Goal: Transaction & Acquisition: Book appointment/travel/reservation

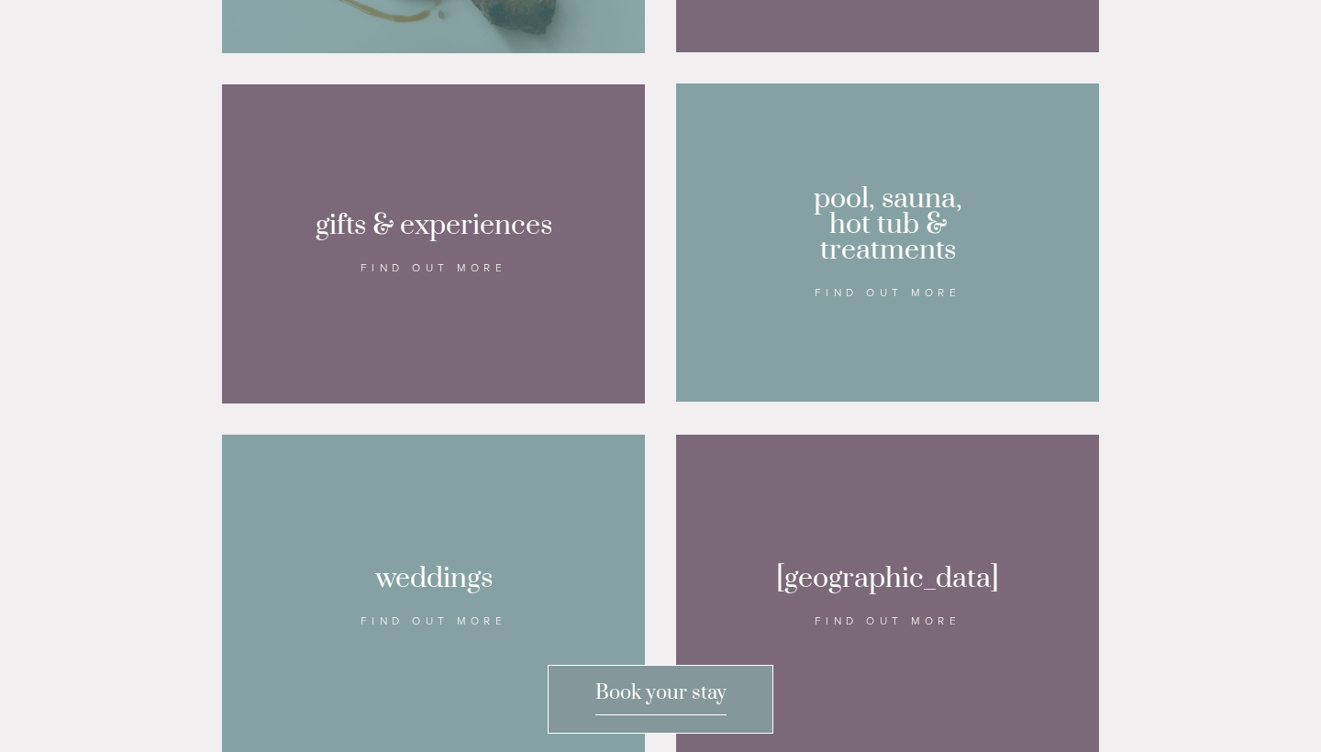
scroll to position [1555, 0]
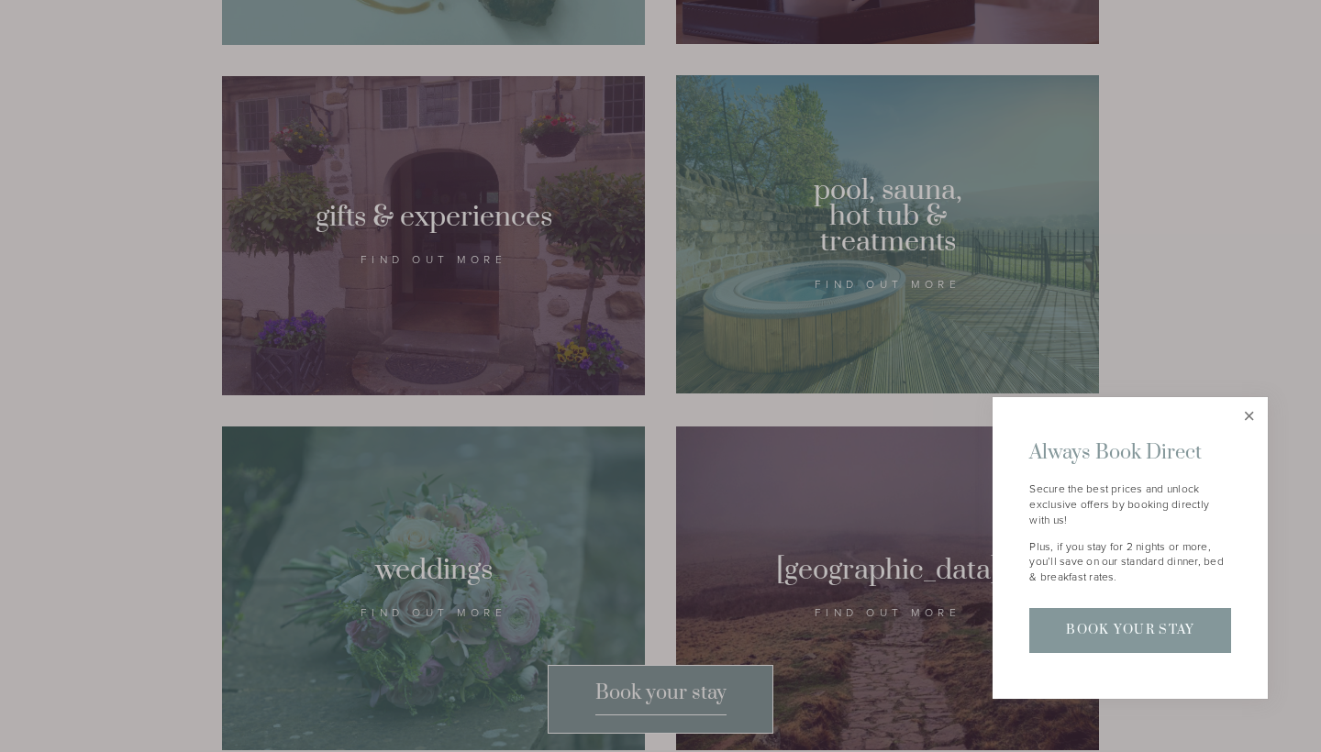
click at [1246, 426] on link "Close" at bounding box center [1249, 416] width 32 height 32
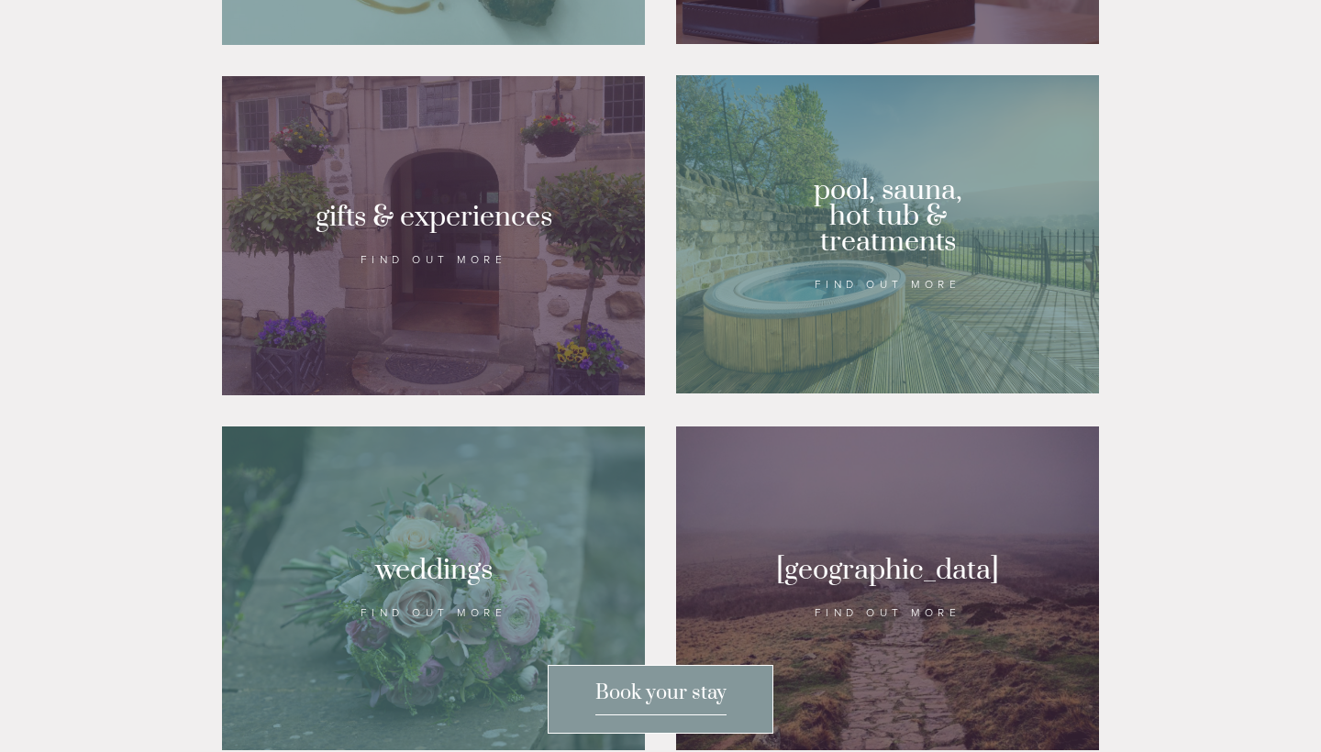
click at [769, 295] on div at bounding box center [887, 234] width 423 height 318
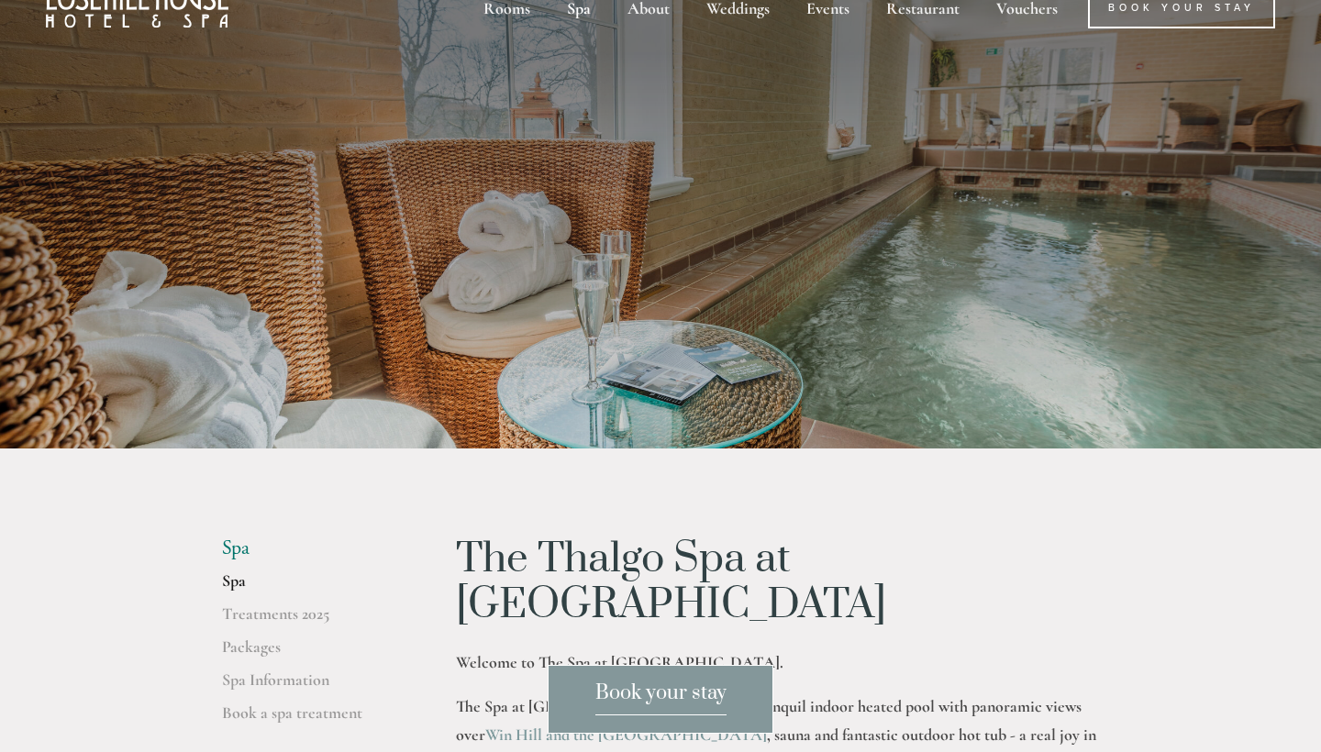
scroll to position [36, 0]
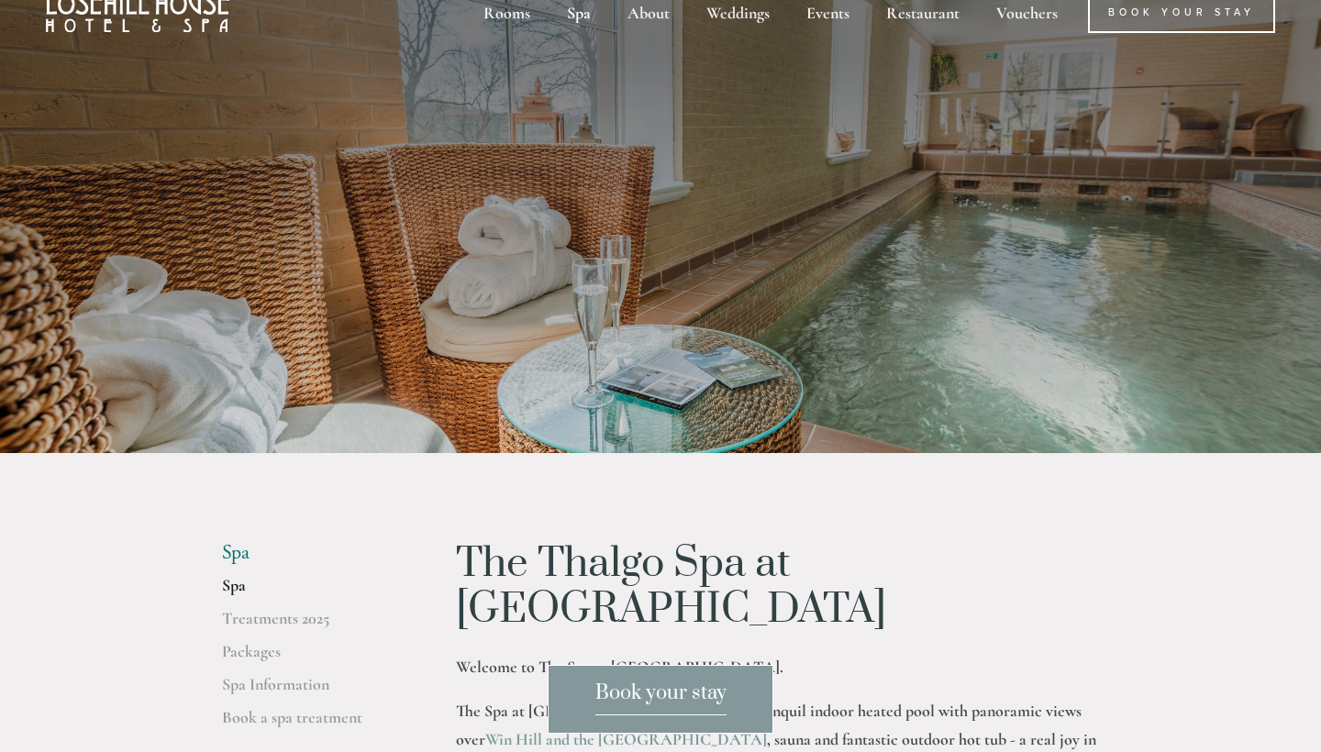
click at [661, 694] on span "Book your stay" at bounding box center [660, 698] width 131 height 35
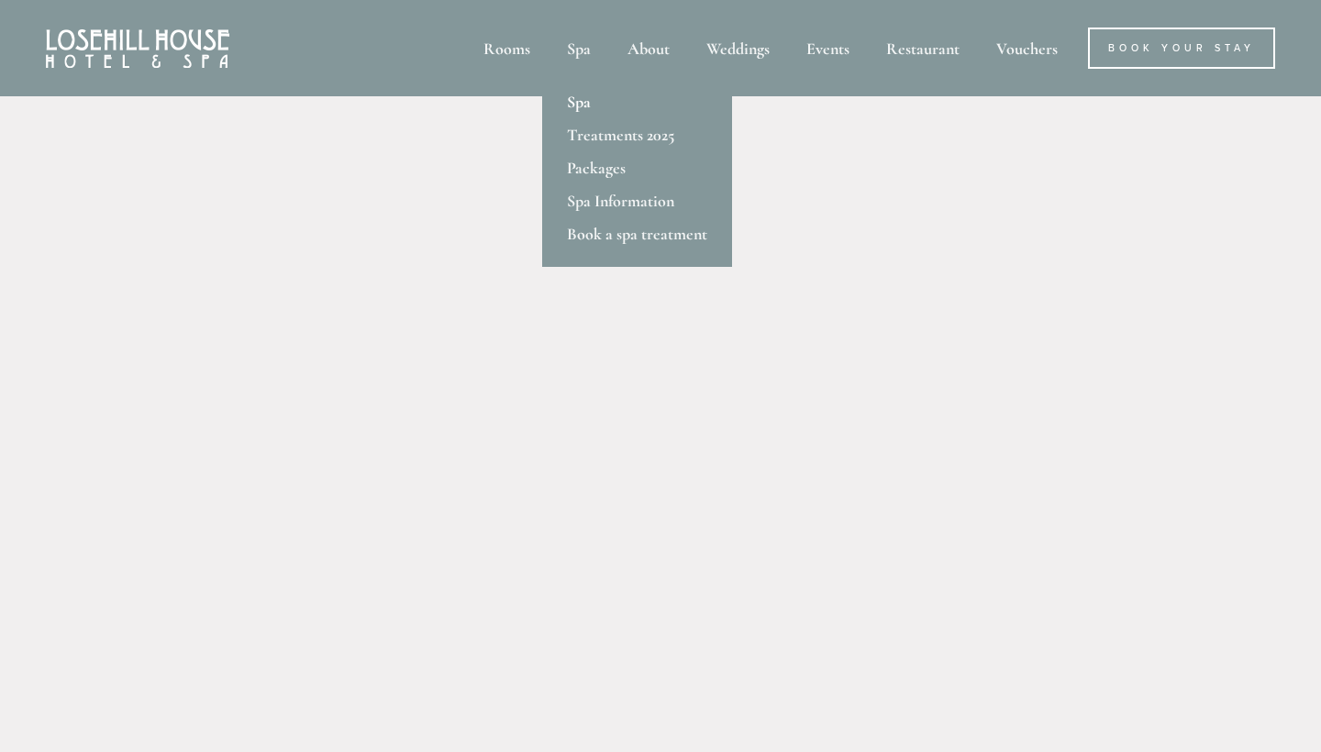
click at [585, 106] on link "Spa" at bounding box center [637, 101] width 190 height 33
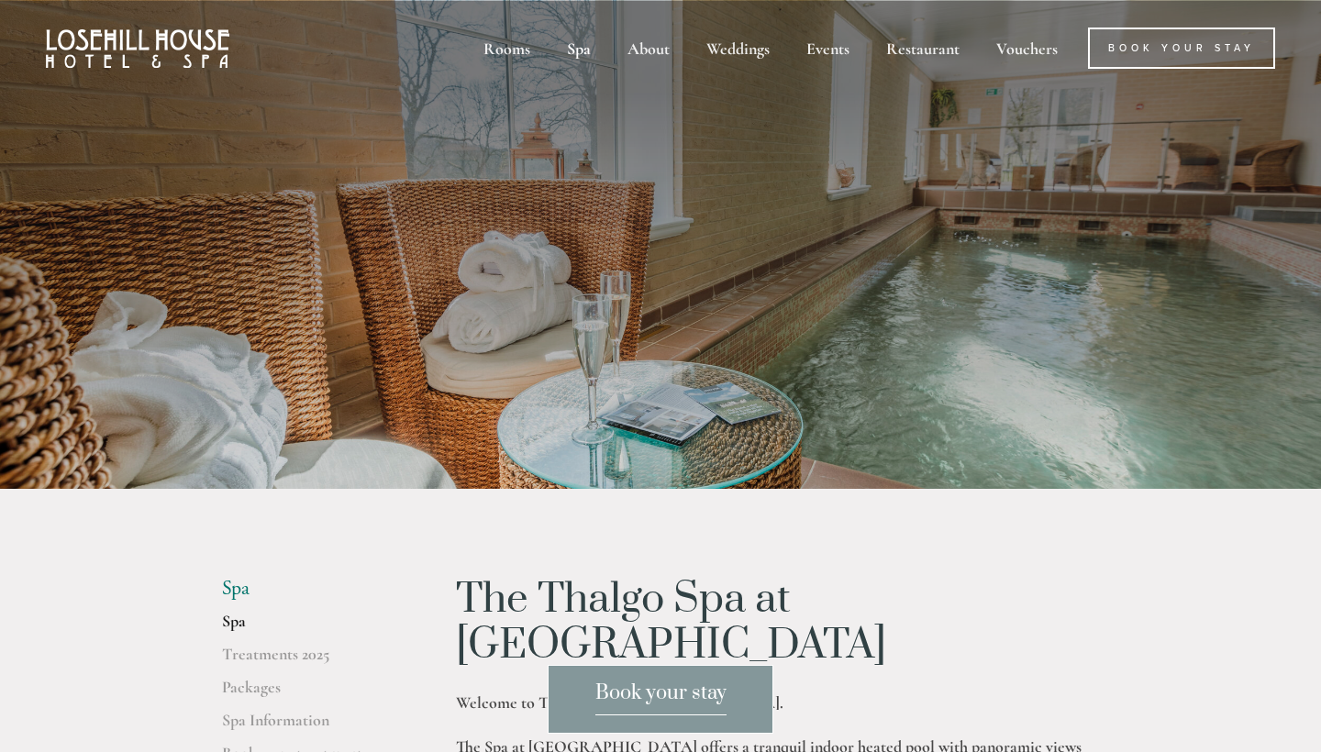
click at [473, 189] on div at bounding box center [660, 245] width 877 height 169
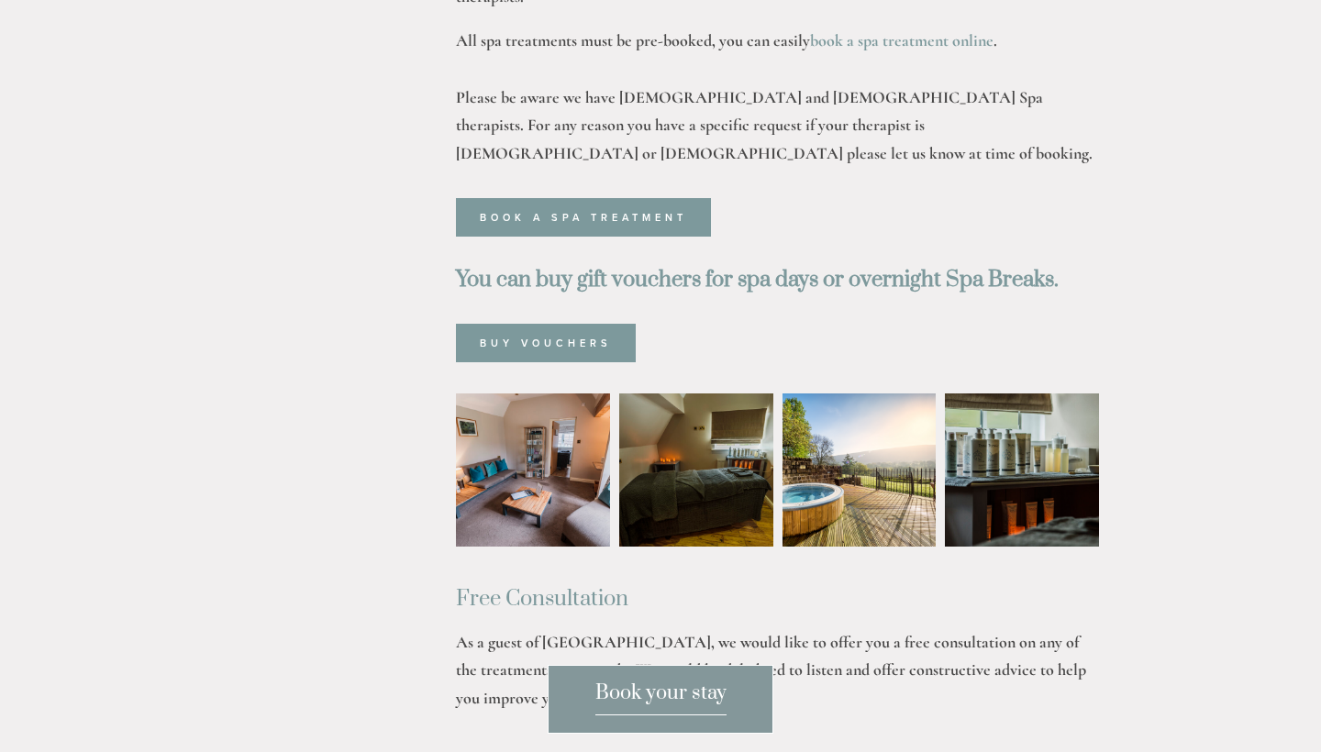
scroll to position [1088, 0]
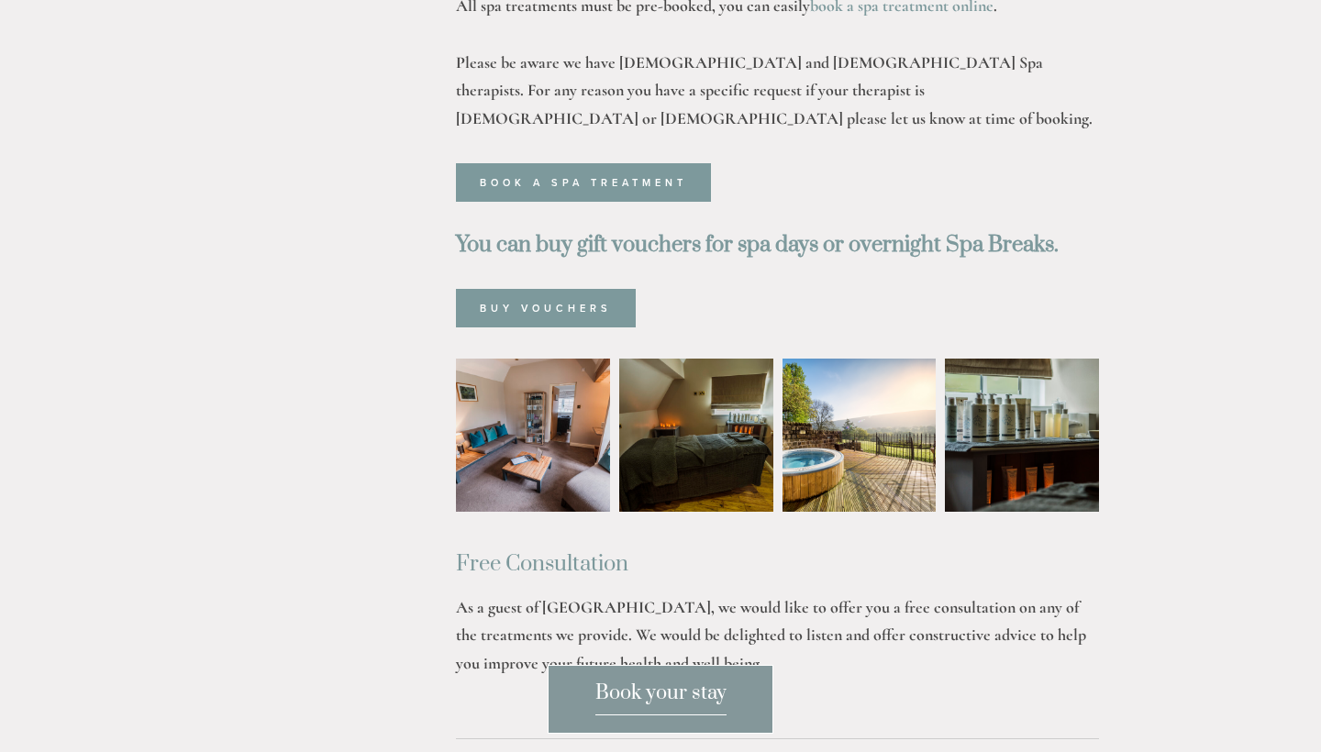
click at [529, 390] on img at bounding box center [532, 436] width 231 height 154
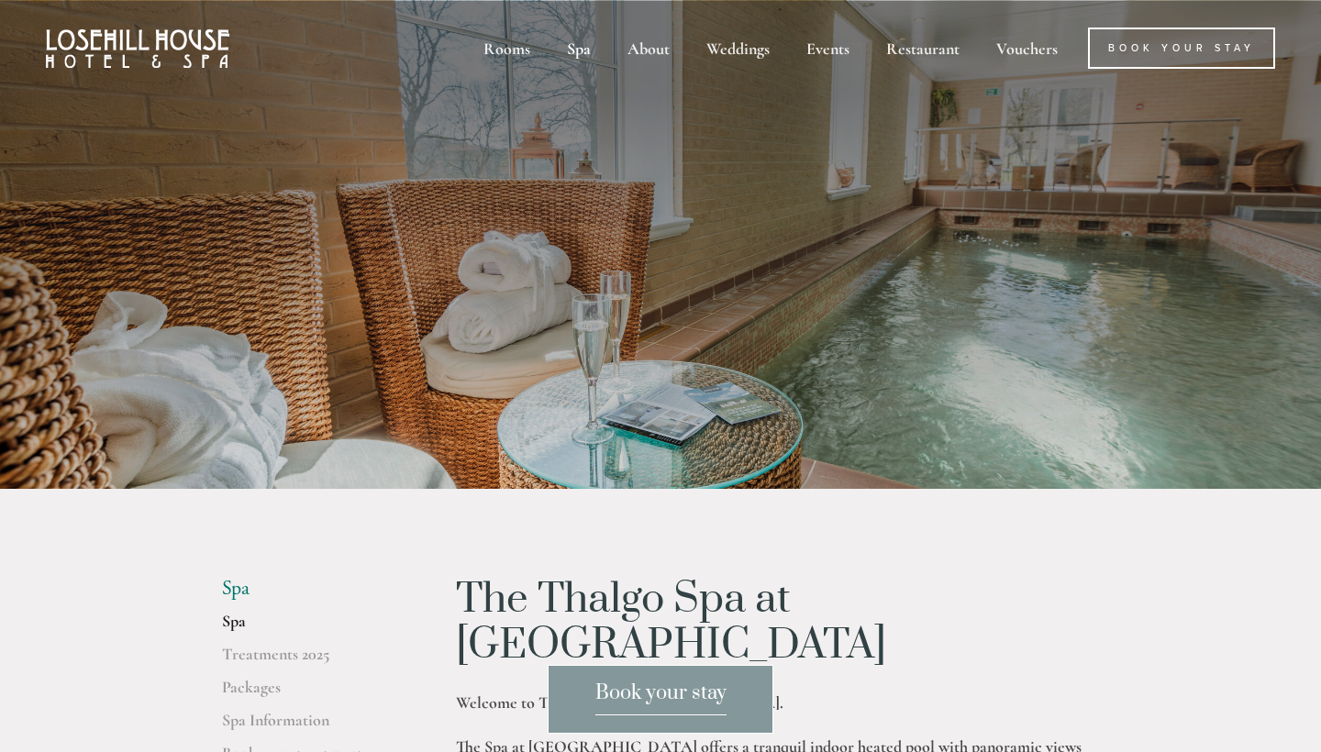
scroll to position [0, 0]
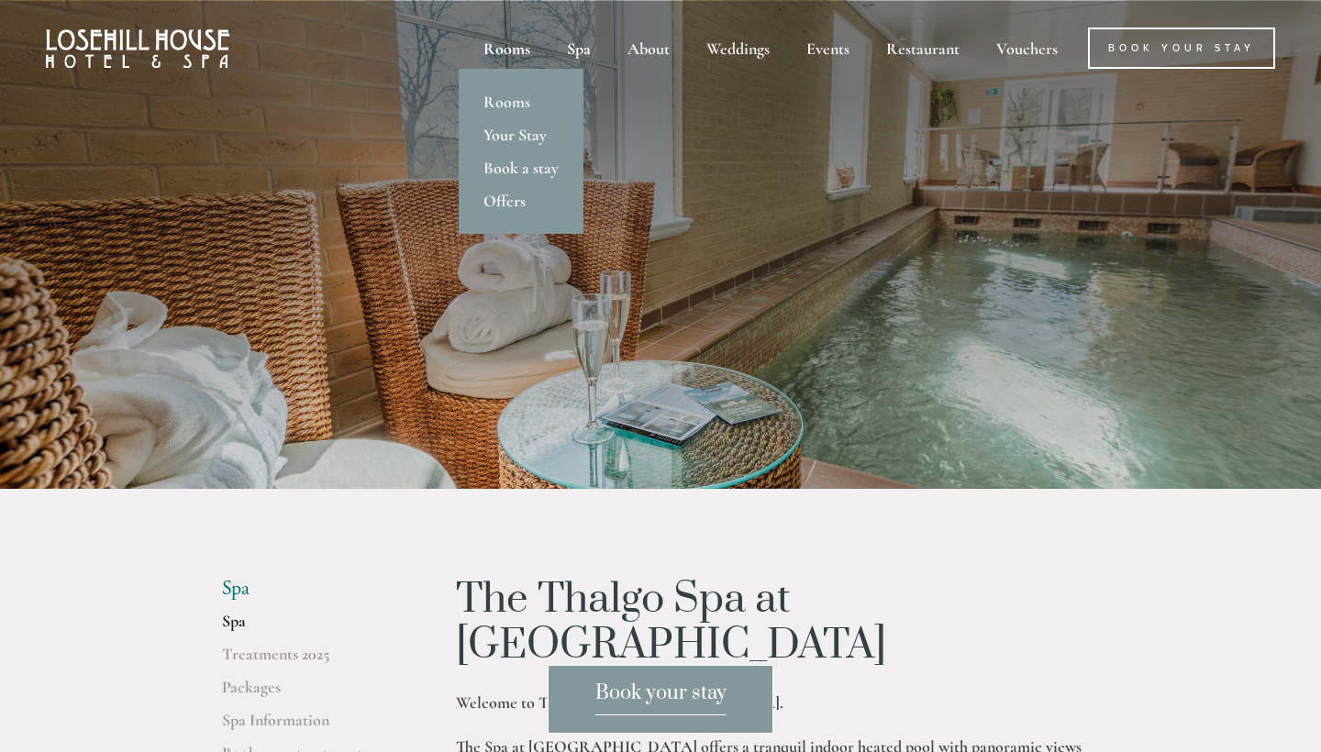
click at [543, 50] on div "Rooms" at bounding box center [507, 48] width 80 height 41
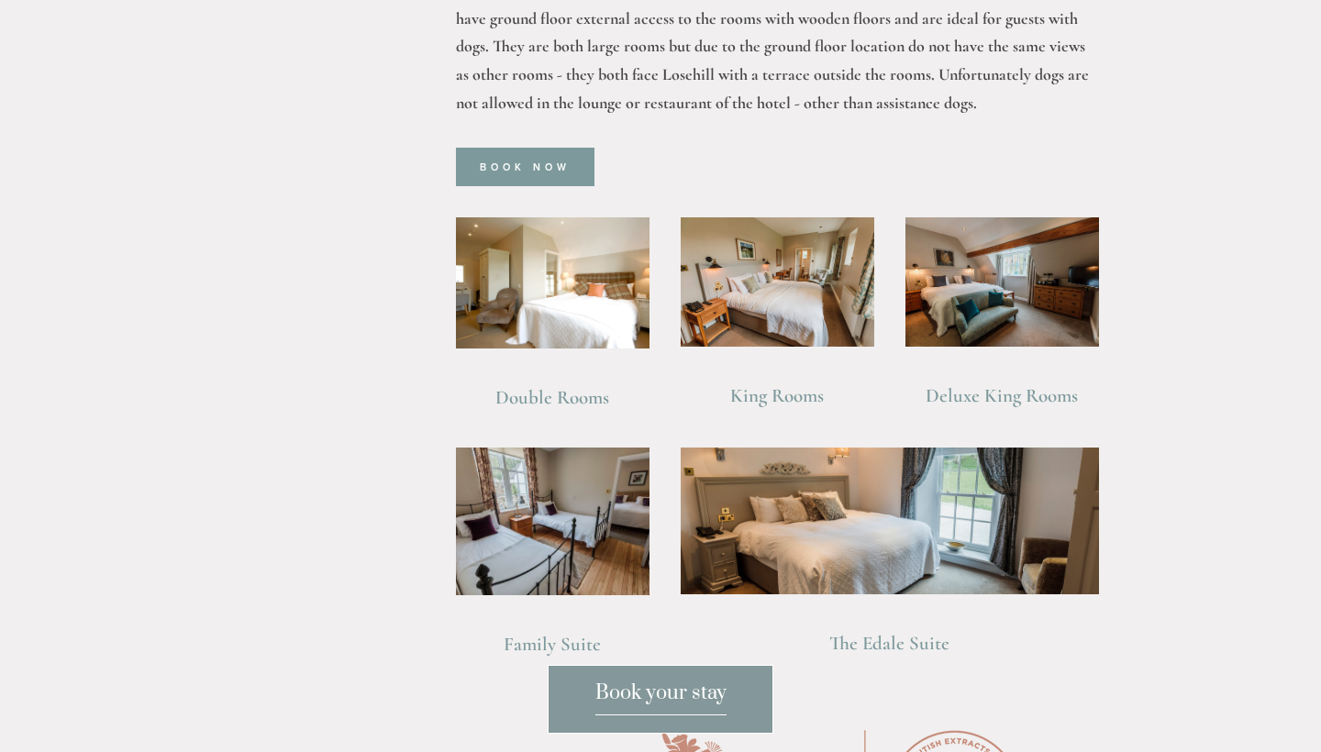
scroll to position [1240, 0]
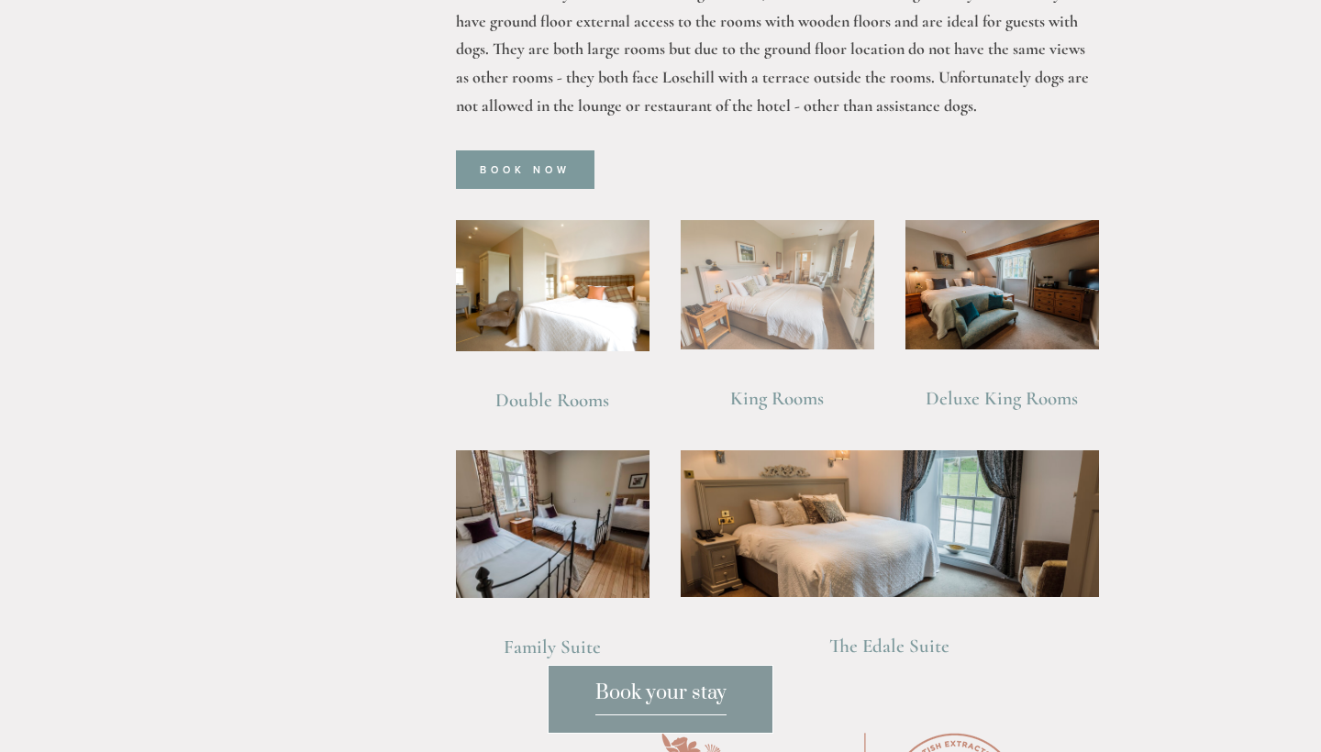
click at [790, 275] on img at bounding box center [778, 284] width 194 height 129
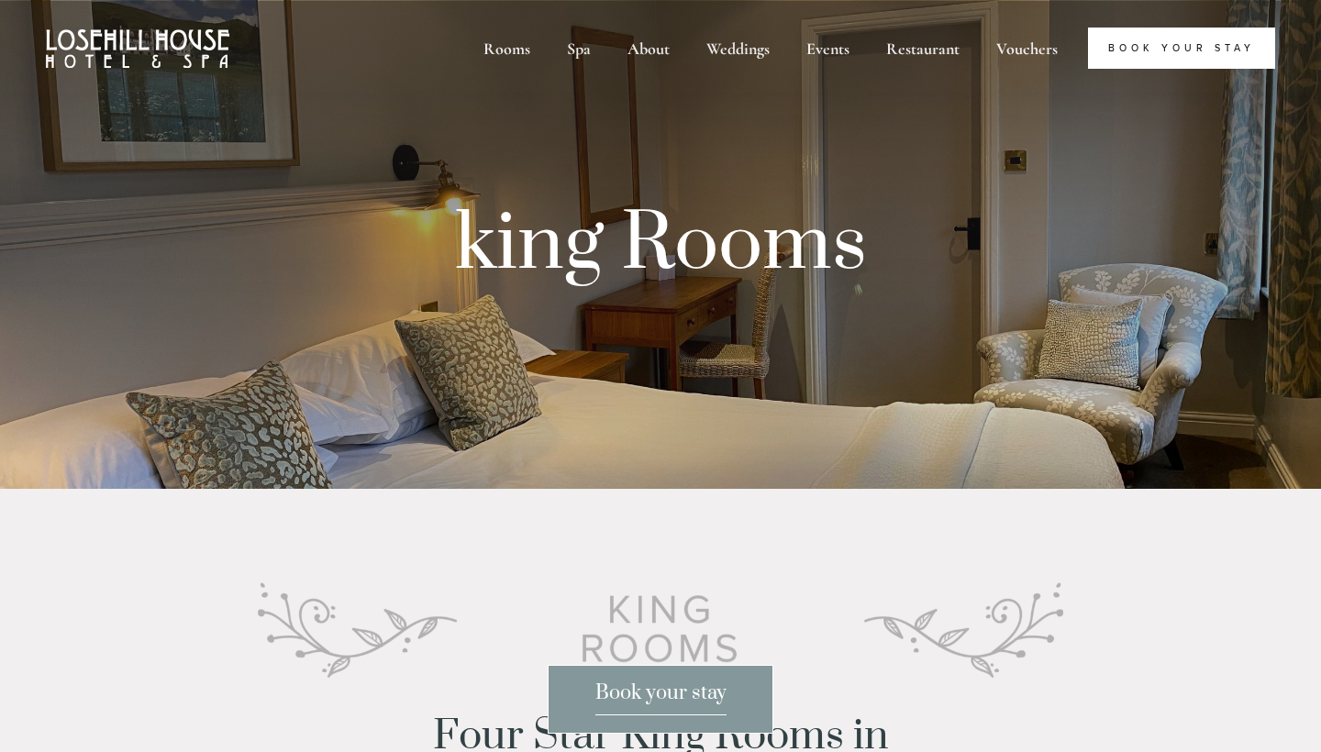
click at [1195, 63] on link "Book Your Stay" at bounding box center [1181, 48] width 187 height 41
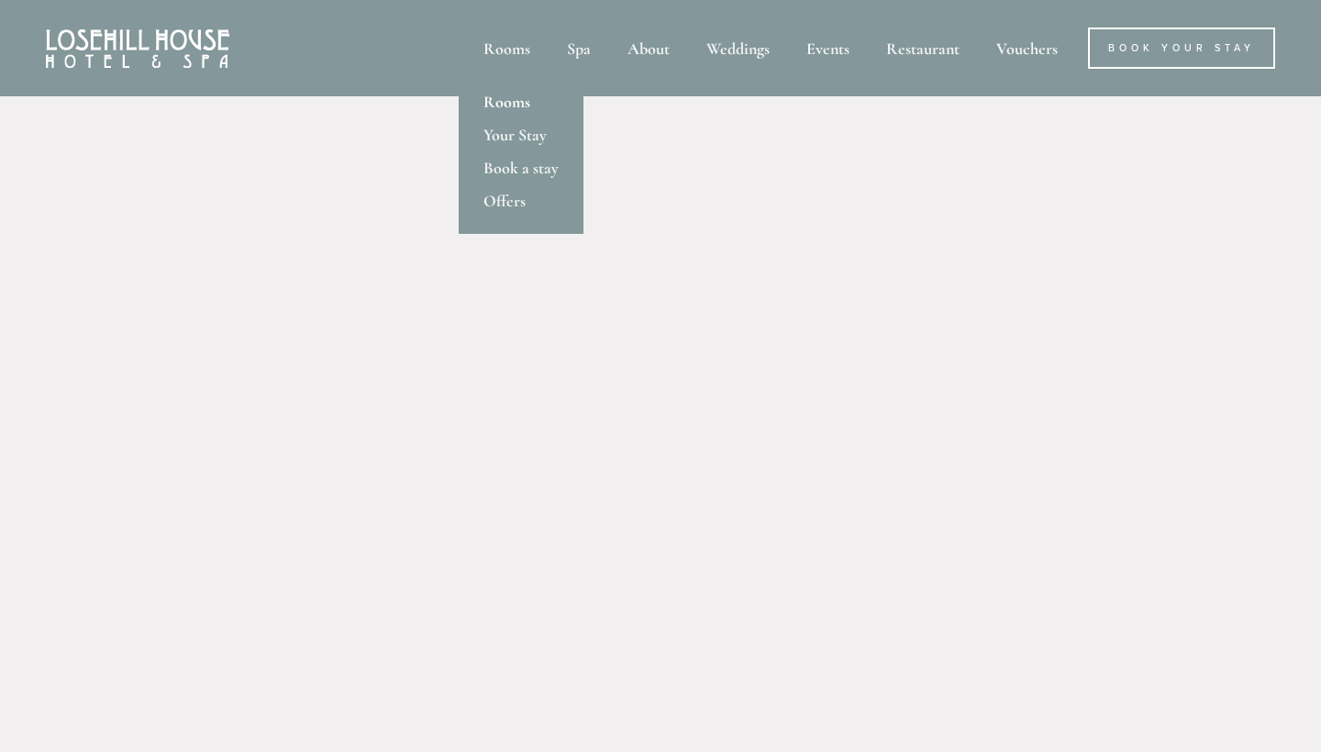
click at [515, 97] on link "Rooms" at bounding box center [521, 101] width 125 height 33
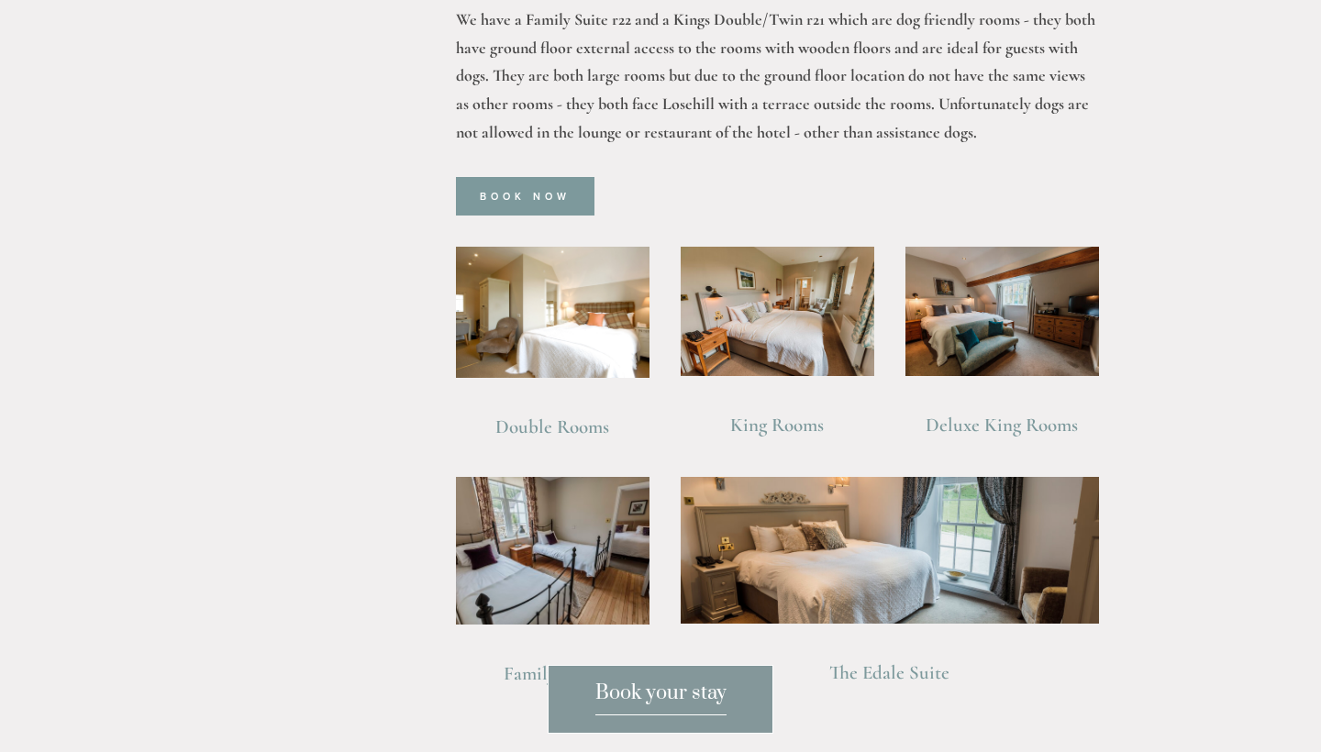
scroll to position [1215, 0]
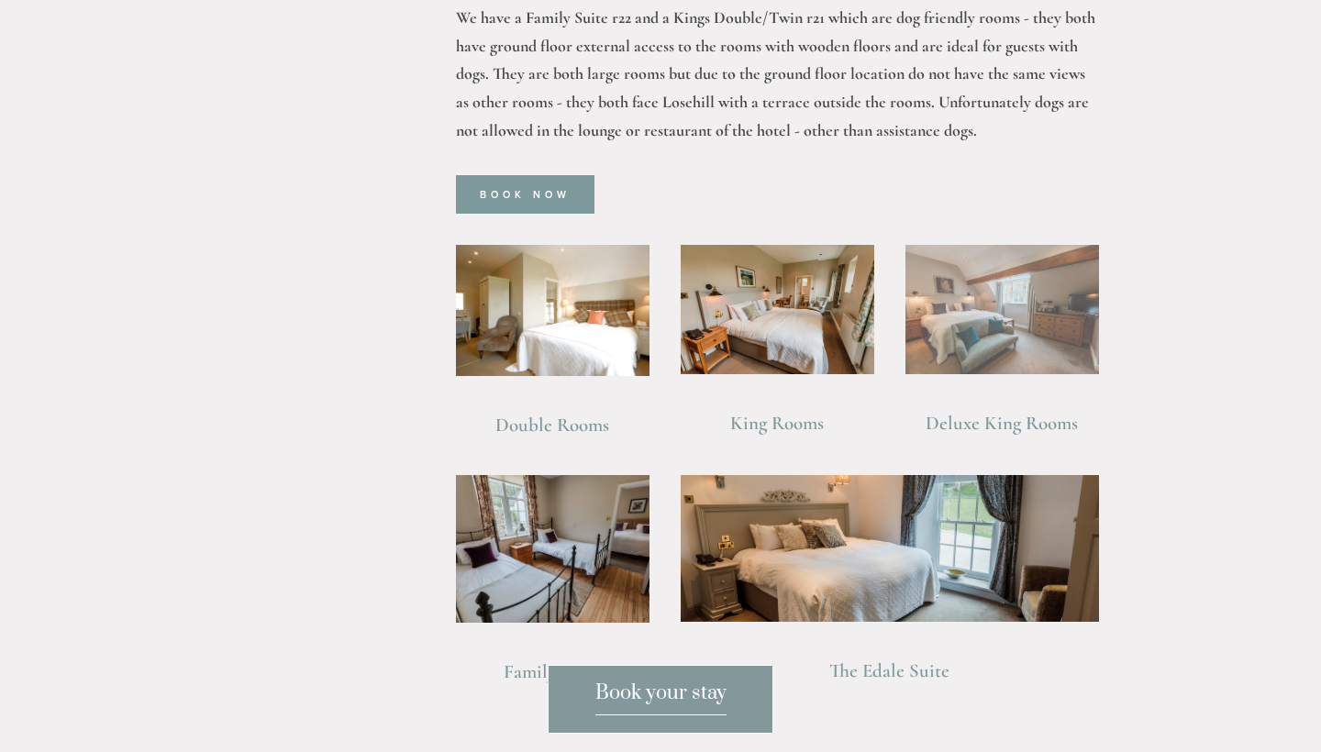
click at [1032, 310] on img at bounding box center [1003, 309] width 194 height 129
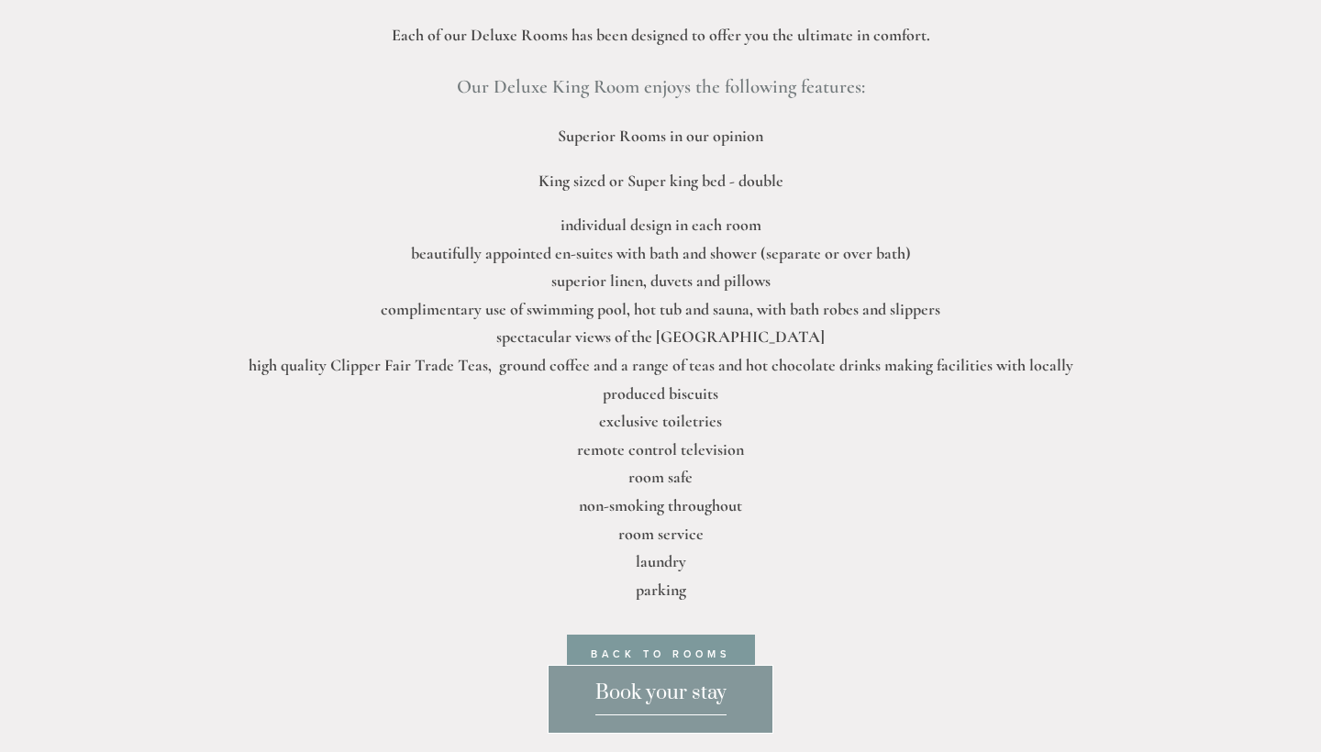
scroll to position [617, 0]
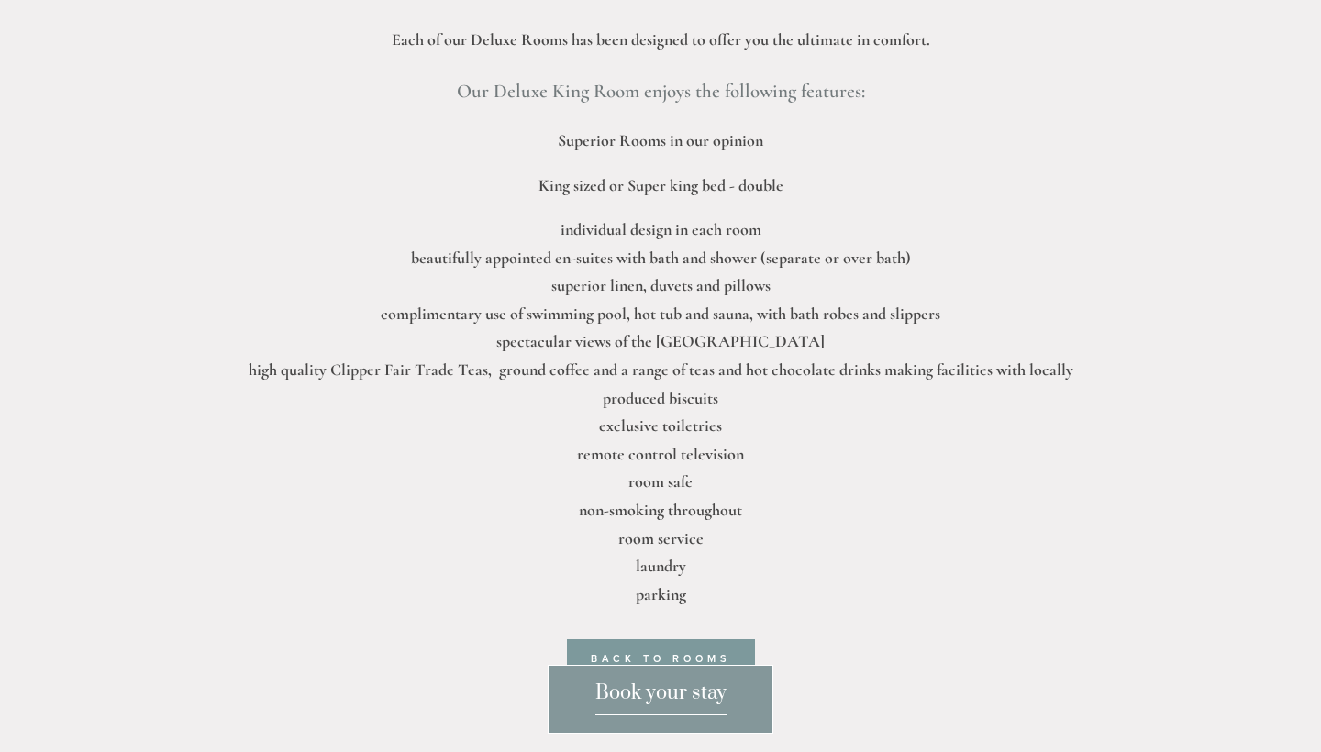
click at [740, 696] on link "Book your stay" at bounding box center [661, 699] width 226 height 69
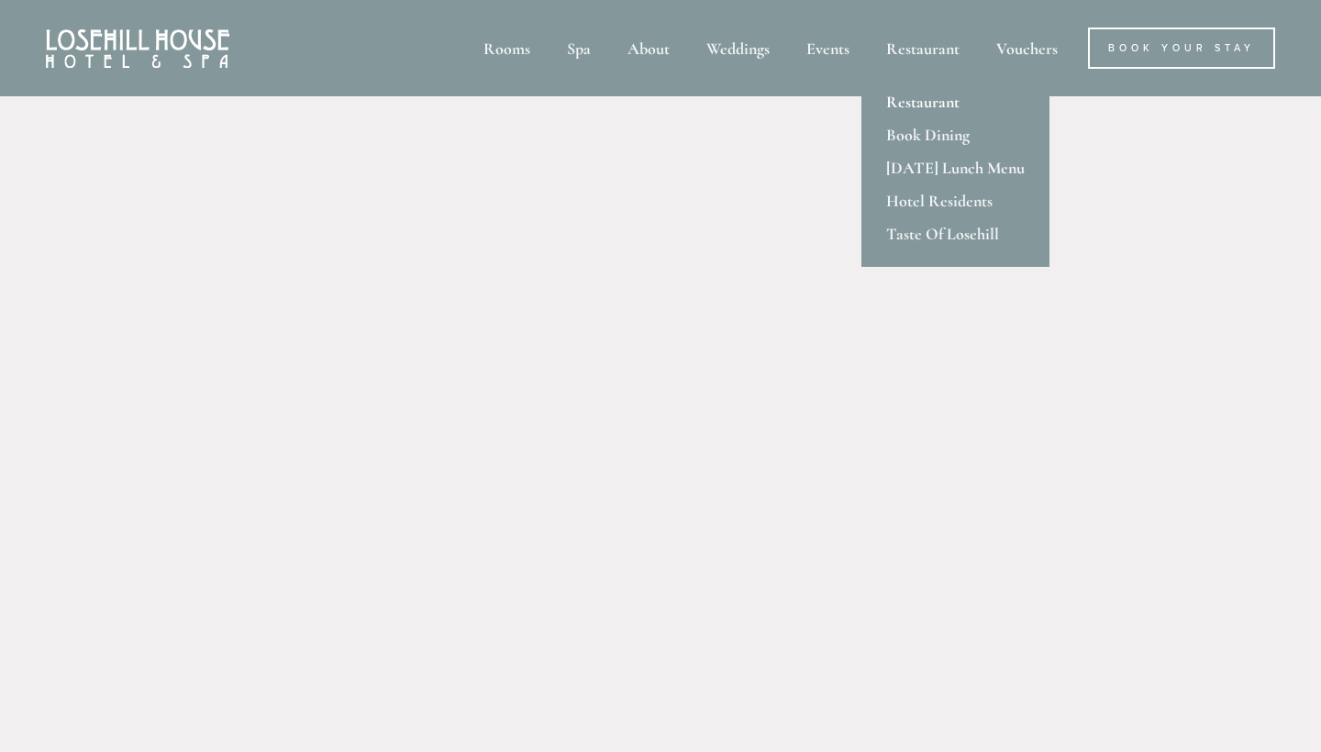
click at [925, 103] on link "Restaurant" at bounding box center [956, 101] width 188 height 33
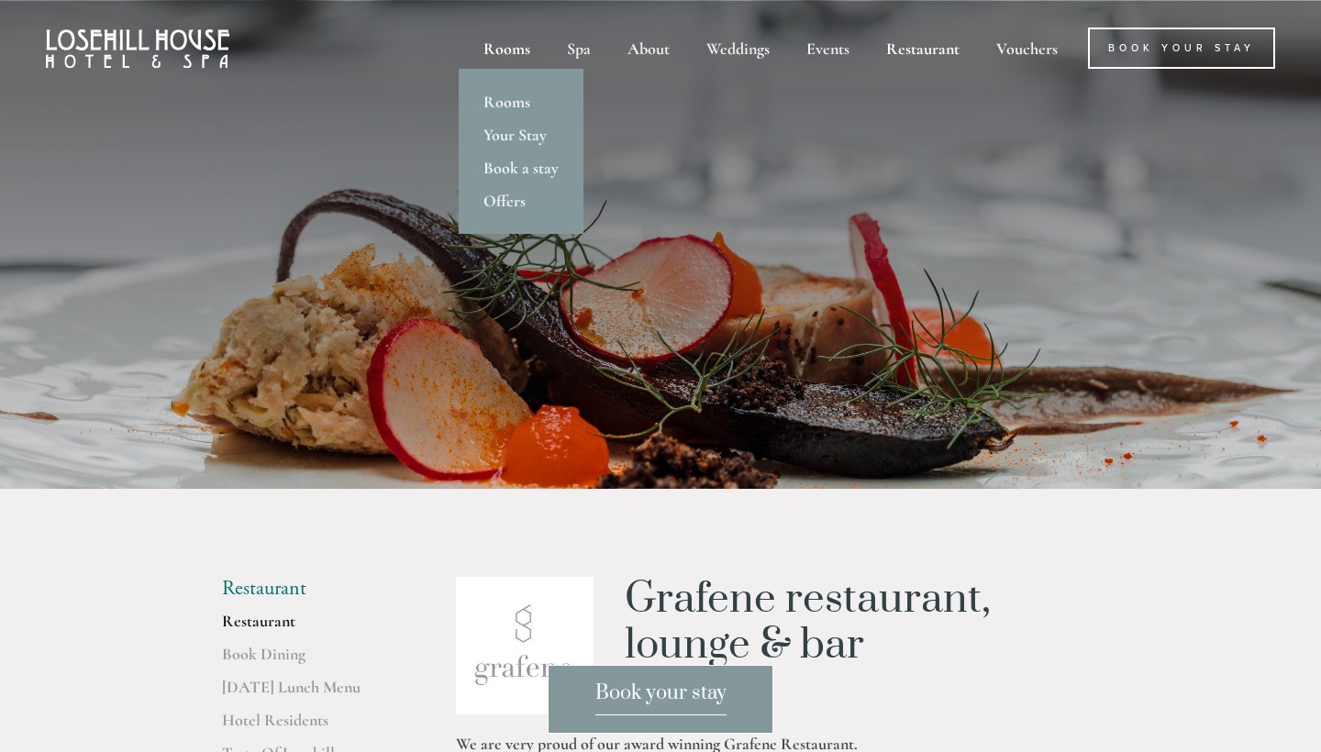
click at [514, 64] on div "Rooms" at bounding box center [507, 48] width 80 height 41
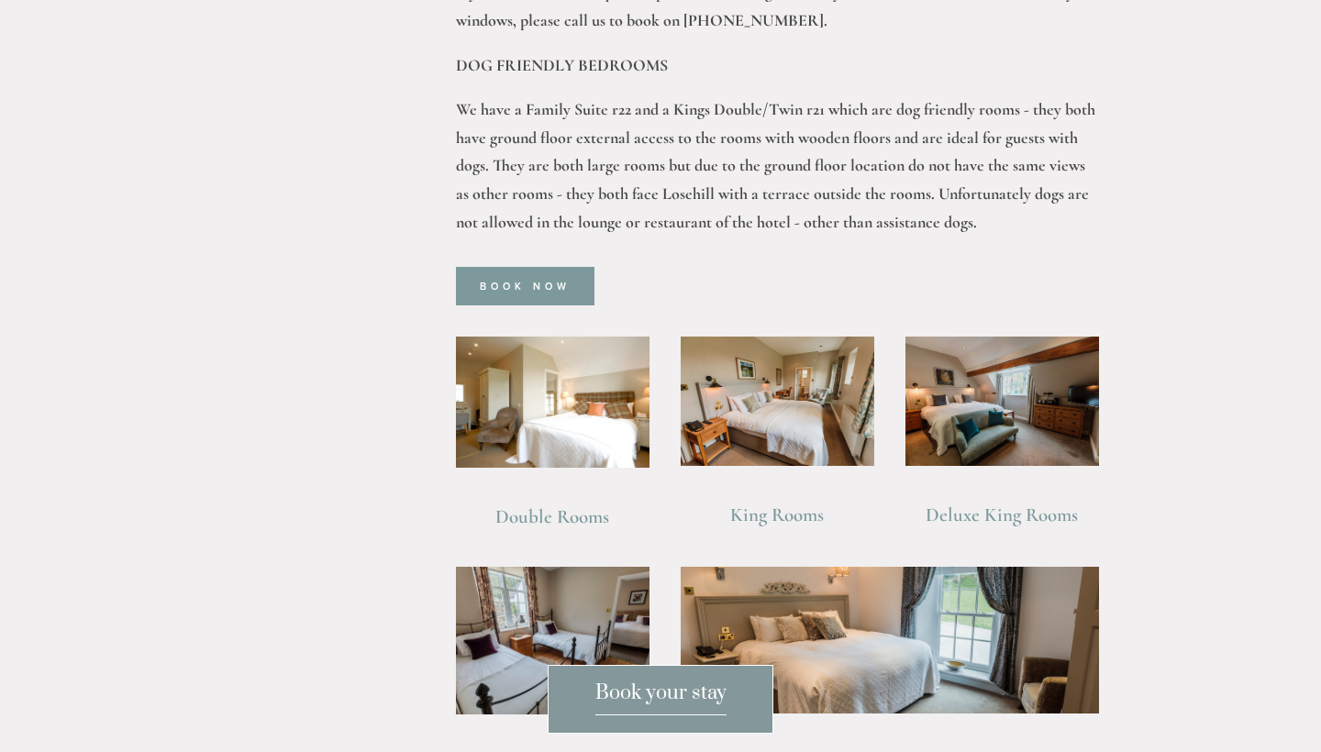
scroll to position [1157, 0]
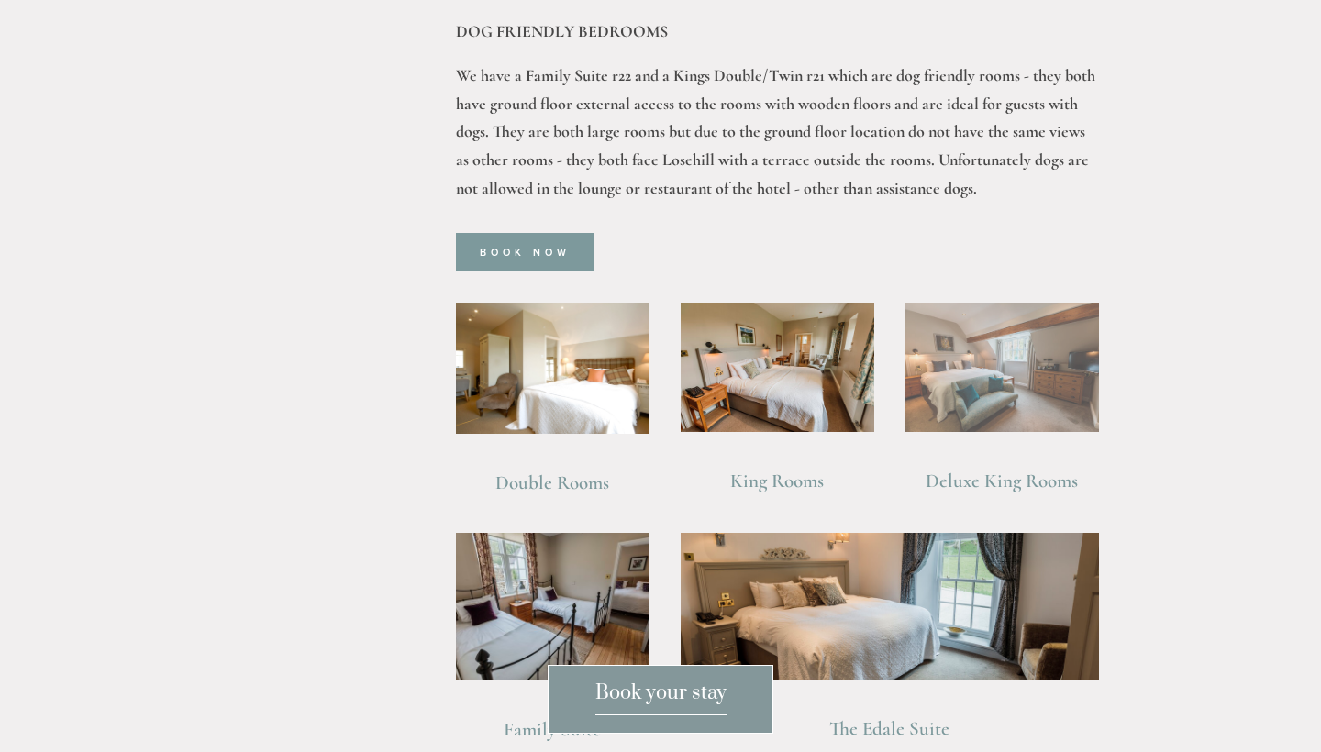
click at [968, 347] on img at bounding box center [1003, 367] width 194 height 129
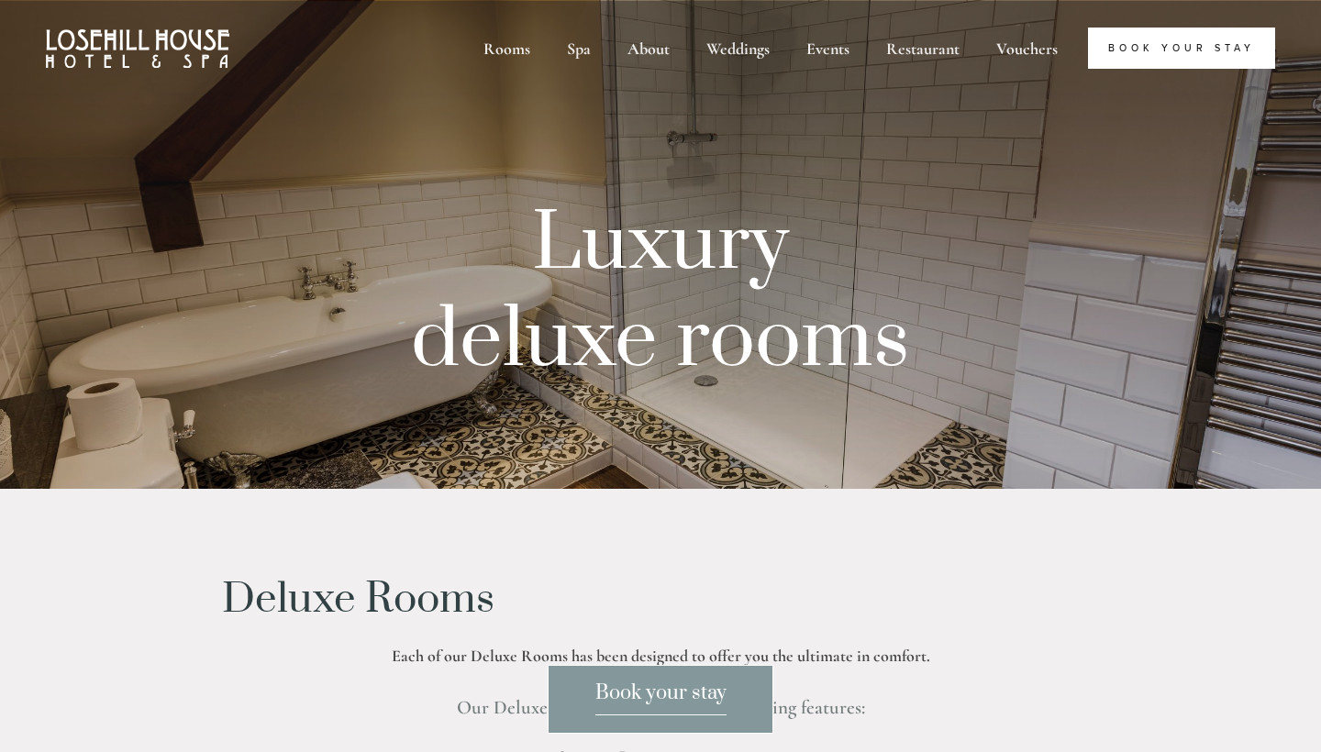
click at [1099, 50] on link "Book Your Stay" at bounding box center [1181, 48] width 187 height 41
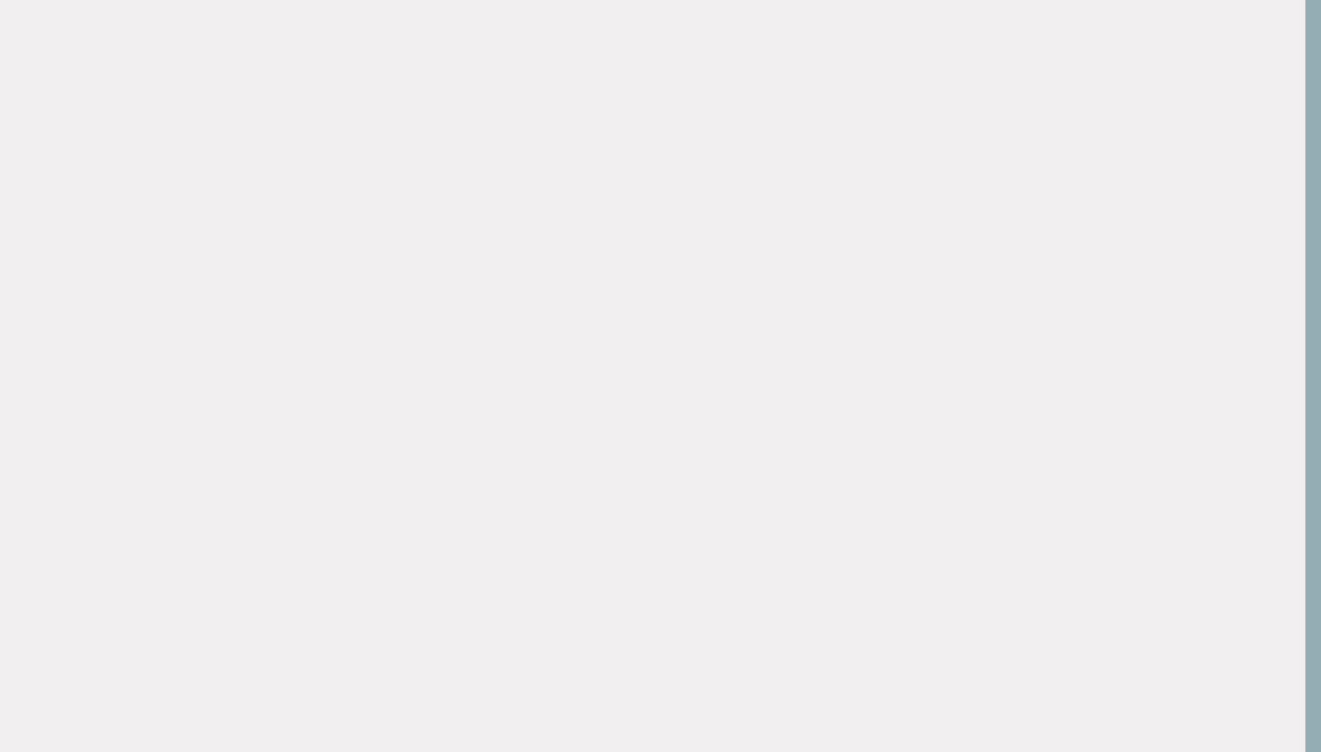
scroll to position [101, 16]
click at [1319, 273] on div at bounding box center [645, 480] width 1352 height 970
drag, startPoint x: 1319, startPoint y: 273, endPoint x: 1316, endPoint y: 307, distance: 34.1
click at [1316, 307] on div at bounding box center [645, 480] width 1352 height 970
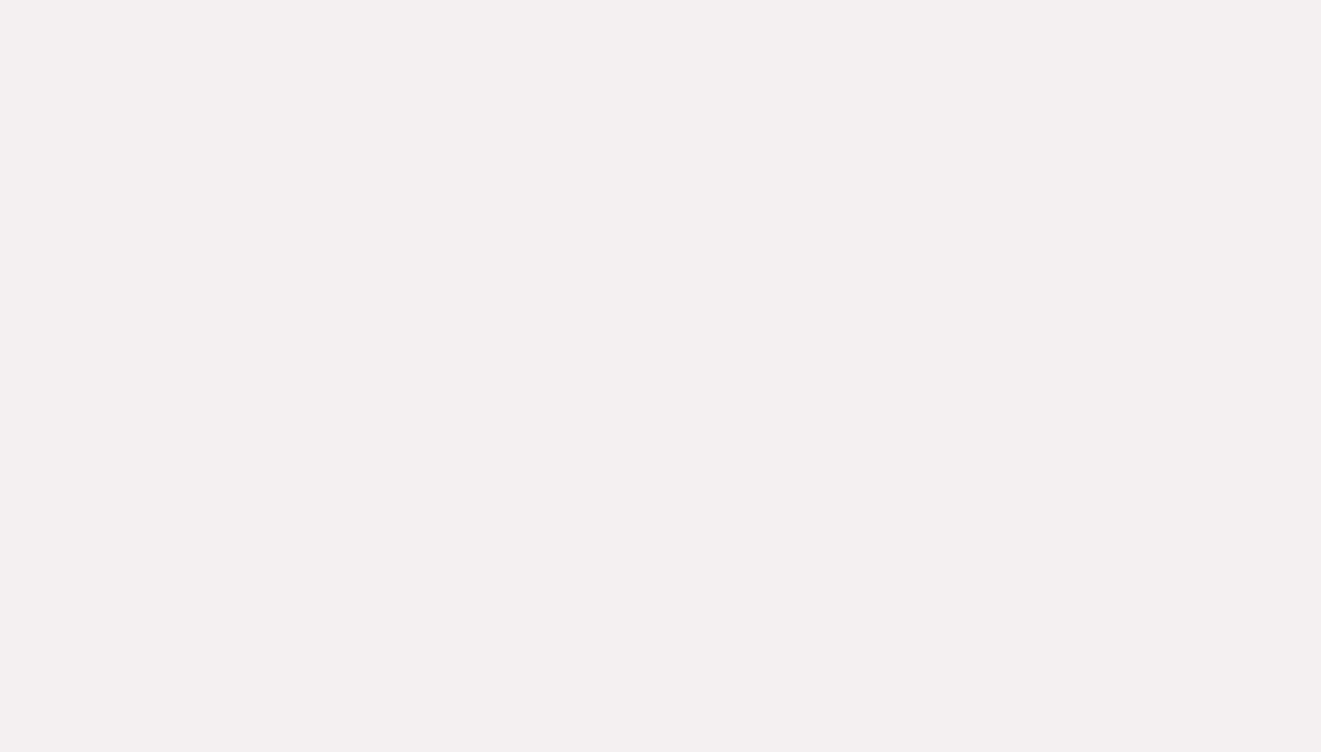
scroll to position [368, 0]
